Goal: Task Accomplishment & Management: Use online tool/utility

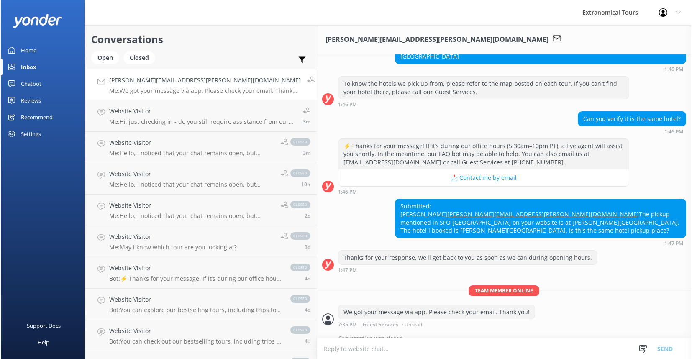
scroll to position [108, 0]
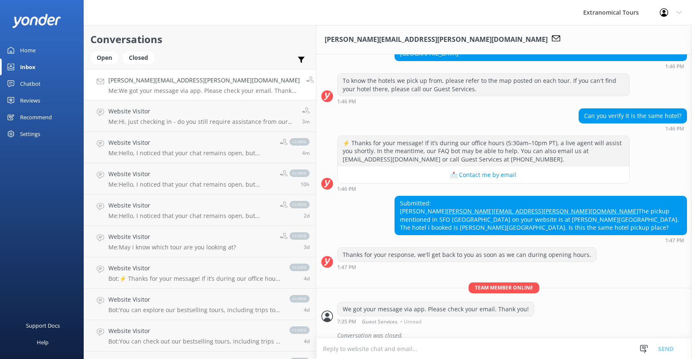
click at [485, 22] on div "Extranomical Tours Profile Settings Logout" at bounding box center [346, 12] width 692 height 25
click at [18, 69] on link "Inbox" at bounding box center [42, 67] width 84 height 17
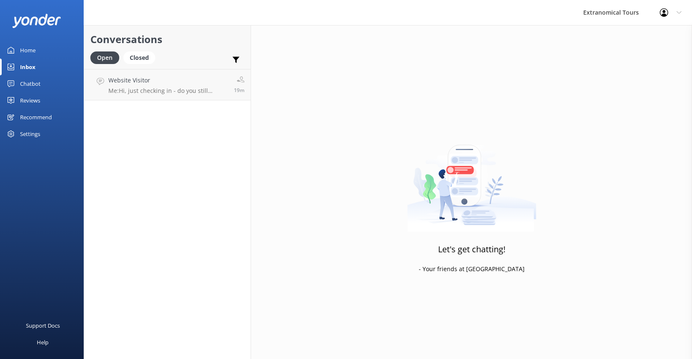
click at [33, 46] on div "Home" at bounding box center [27, 50] width 15 height 17
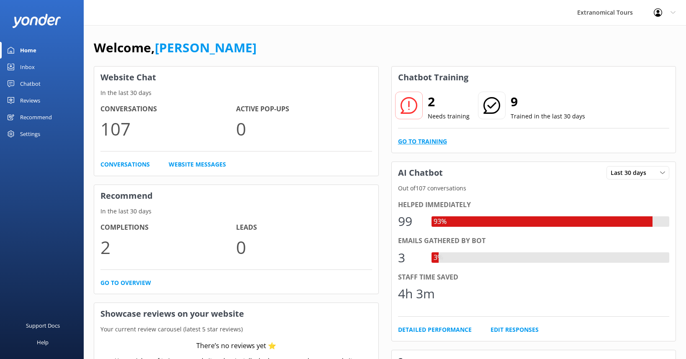
click at [432, 141] on link "Go to Training" at bounding box center [422, 141] width 49 height 9
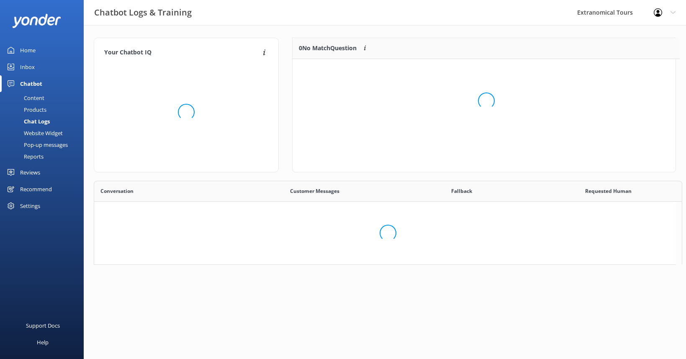
scroll to position [287, 575]
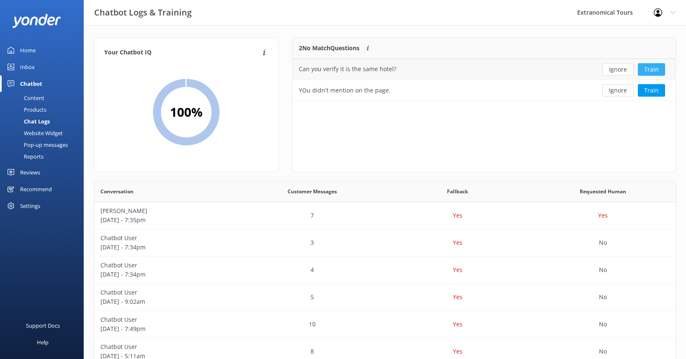
click at [649, 67] on button "Train" at bounding box center [651, 69] width 27 height 13
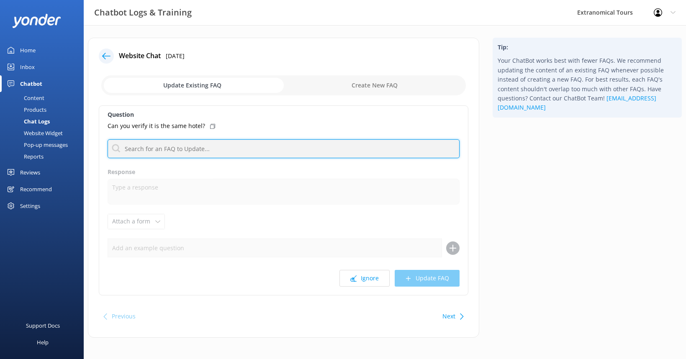
click at [265, 151] on input "text" at bounding box center [284, 148] width 352 height 19
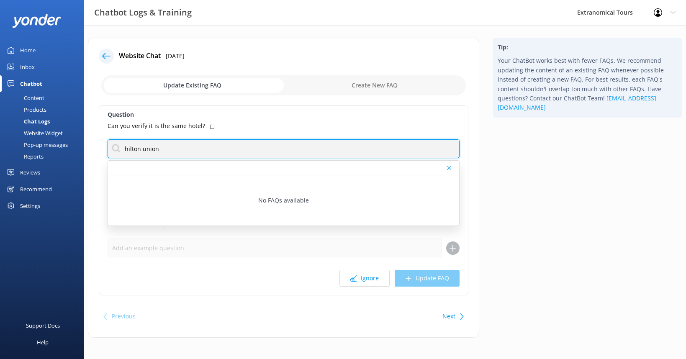
type input "hilton union"
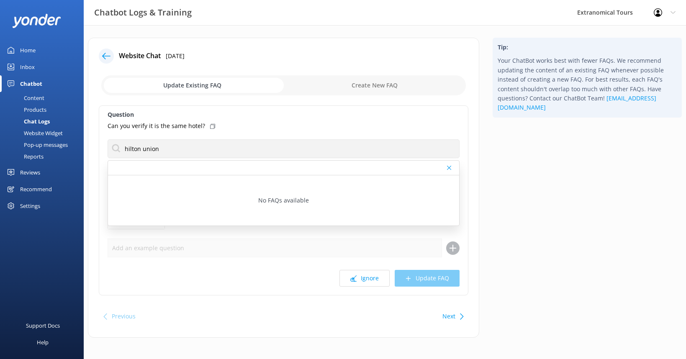
click at [362, 88] on input "checkbox" at bounding box center [283, 85] width 364 height 20
checkbox input "true"
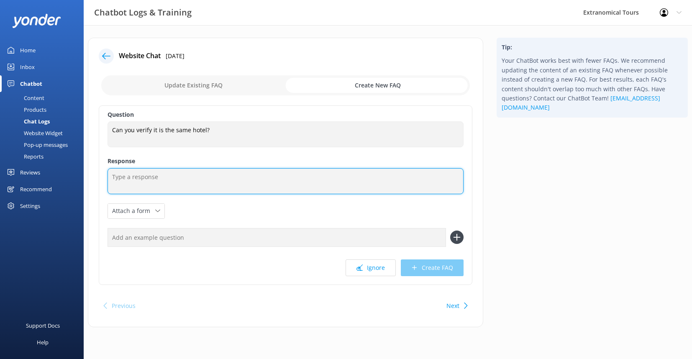
click at [242, 186] on textarea at bounding box center [286, 181] width 356 height 26
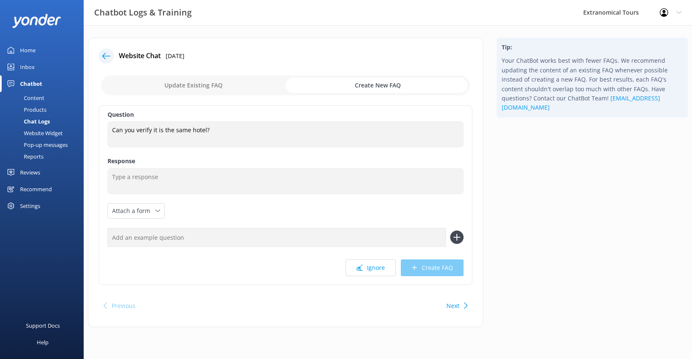
click at [104, 51] on div at bounding box center [106, 56] width 15 height 15
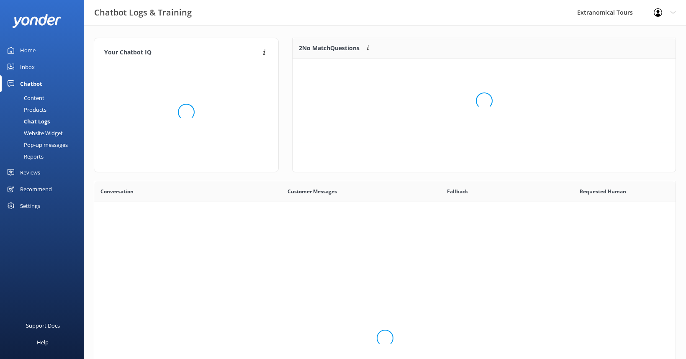
scroll to position [57, 377]
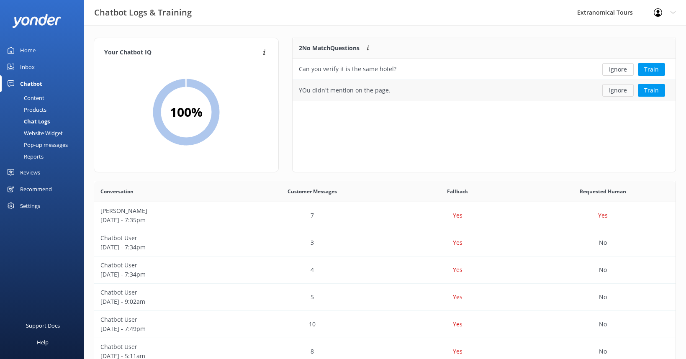
click at [616, 90] on button "Ignore" at bounding box center [617, 90] width 31 height 13
click at [624, 70] on button "Ignore" at bounding box center [617, 69] width 31 height 13
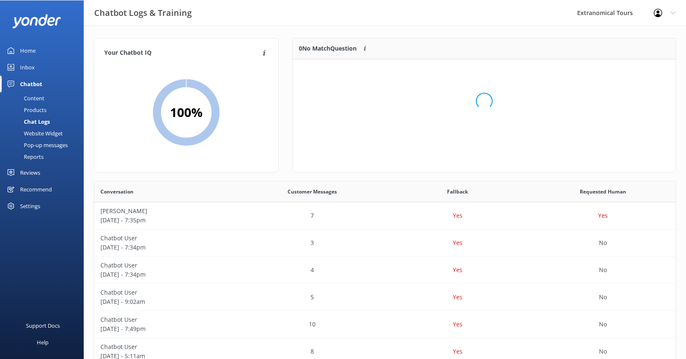
scroll to position [98, 377]
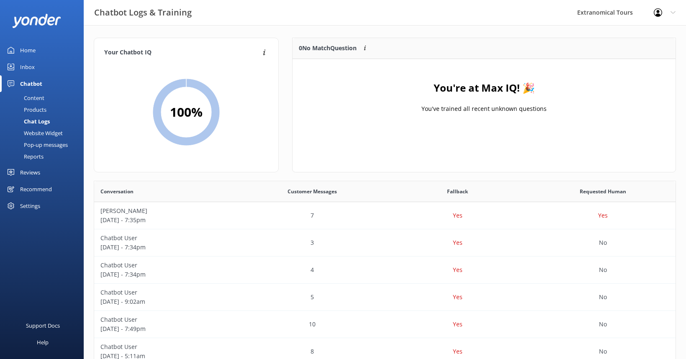
click at [38, 66] on link "Inbox" at bounding box center [42, 67] width 84 height 17
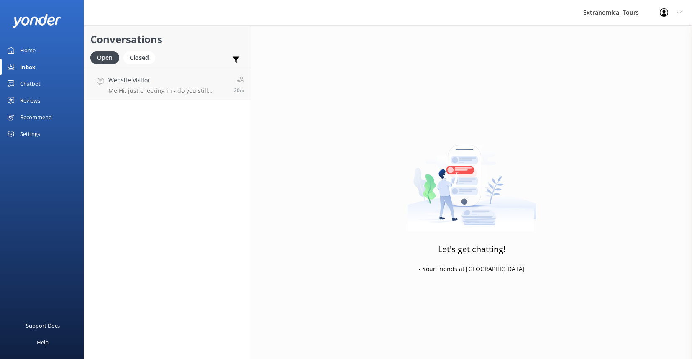
click at [38, 49] on link "Home" at bounding box center [42, 50] width 84 height 17
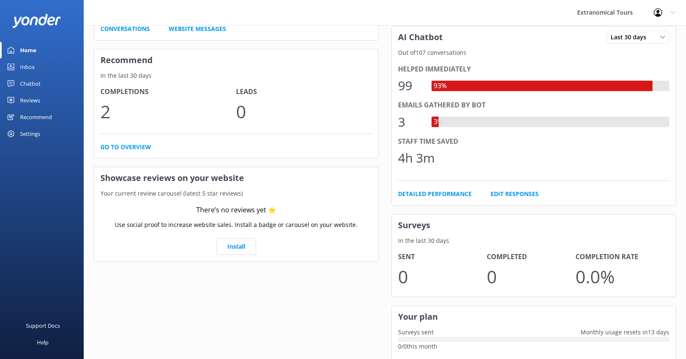
scroll to position [159, 0]
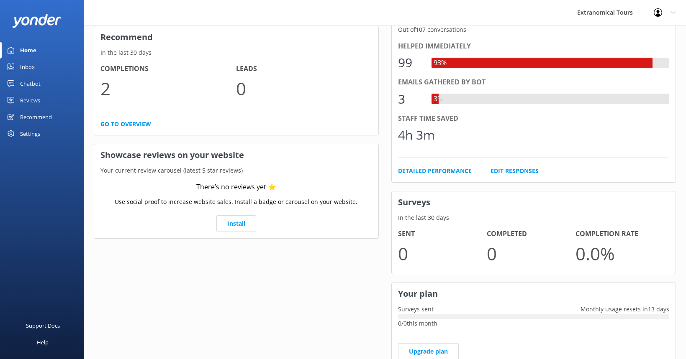
click at [43, 64] on link "Inbox" at bounding box center [42, 67] width 84 height 17
